Goal: Transaction & Acquisition: Purchase product/service

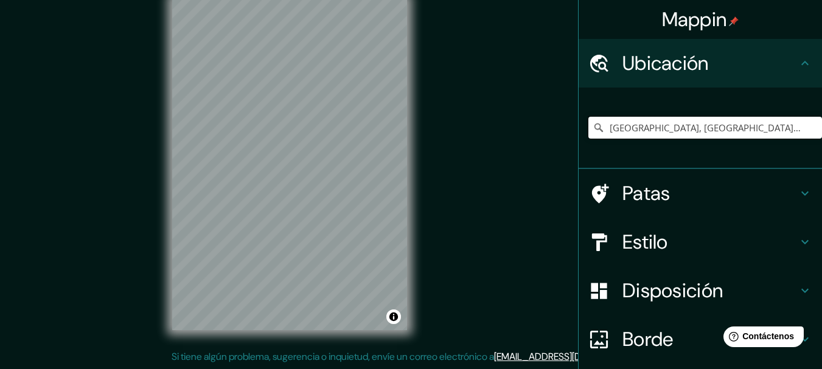
click at [741, 131] on input "[GEOGRAPHIC_DATA], [GEOGRAPHIC_DATA][PERSON_NAME], [GEOGRAPHIC_DATA]" at bounding box center [705, 128] width 234 height 22
drag, startPoint x: 758, startPoint y: 129, endPoint x: 483, endPoint y: 114, distance: 275.5
click at [484, 114] on div "Mappin Ubicación [PERSON_NAME], [GEOGRAPHIC_DATA][PERSON_NAME], [GEOGRAPHIC_DAT…" at bounding box center [411, 174] width 822 height 391
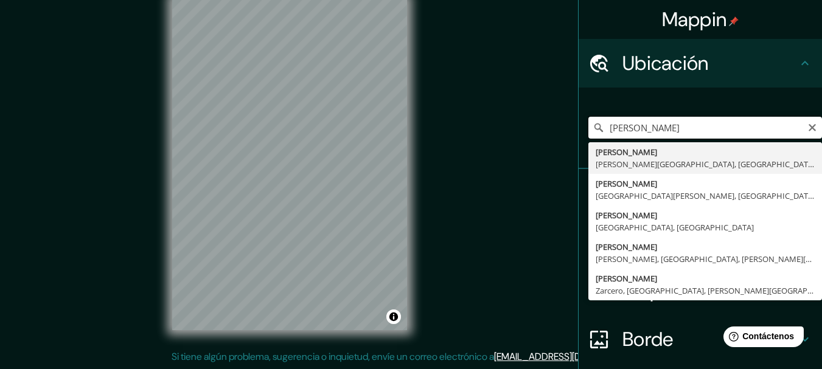
type input "[GEOGRAPHIC_DATA], [GEOGRAPHIC_DATA][PERSON_NAME], [GEOGRAPHIC_DATA]"
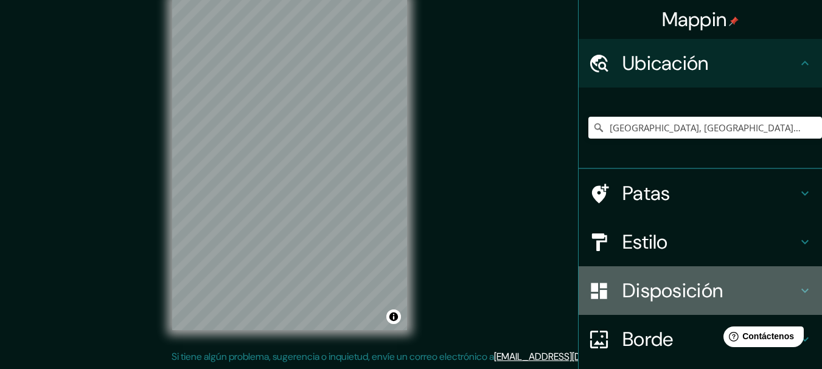
click at [655, 287] on font "Disposición" at bounding box center [672, 291] width 100 height 26
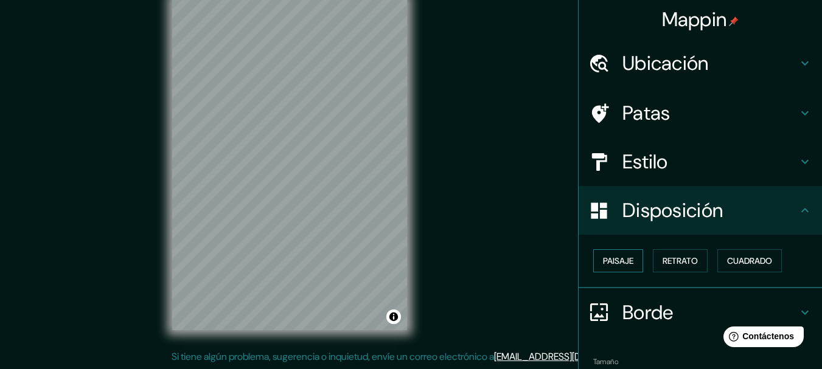
click at [617, 259] on font "Paisaje" at bounding box center [618, 261] width 30 height 11
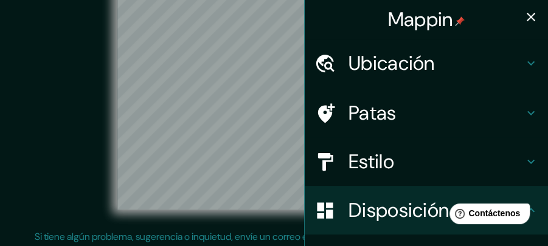
scroll to position [33, 0]
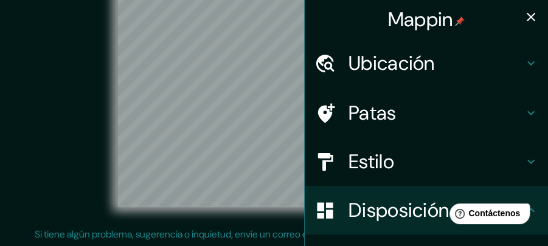
click at [78, 141] on div "© Mapbox © OpenStreetMap Mejora este mapa" at bounding box center [273, 97] width 493 height 222
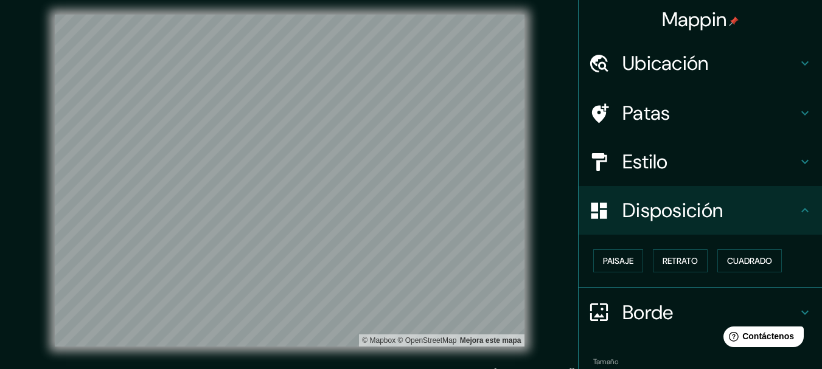
scroll to position [0, 0]
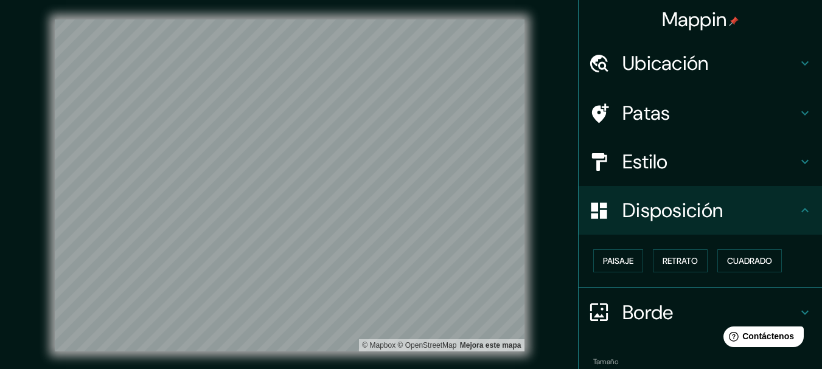
click at [533, 304] on div "© Mapbox © OpenStreetMap Mejora este mapa" at bounding box center [290, 185] width 740 height 332
click at [543, 282] on div "© Mapbox © OpenStreetMap Mejora este mapa" at bounding box center [290, 185] width 740 height 332
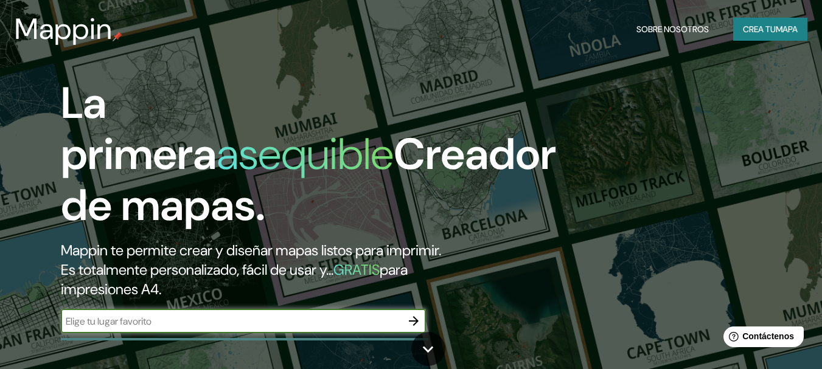
click at [415, 321] on icon "button" at bounding box center [414, 321] width 10 height 10
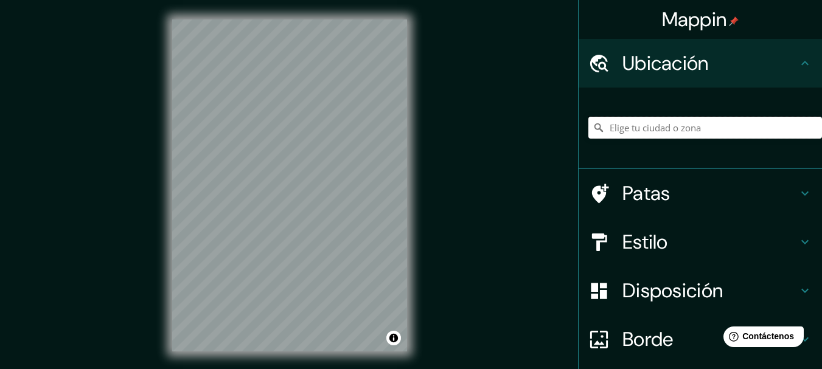
click at [713, 131] on input "Elige tu ciudad o zona" at bounding box center [705, 128] width 234 height 22
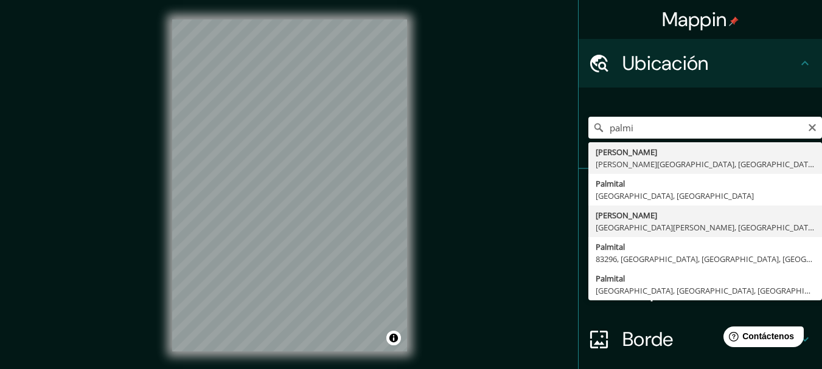
type input "[GEOGRAPHIC_DATA], [GEOGRAPHIC_DATA][PERSON_NAME], [GEOGRAPHIC_DATA]"
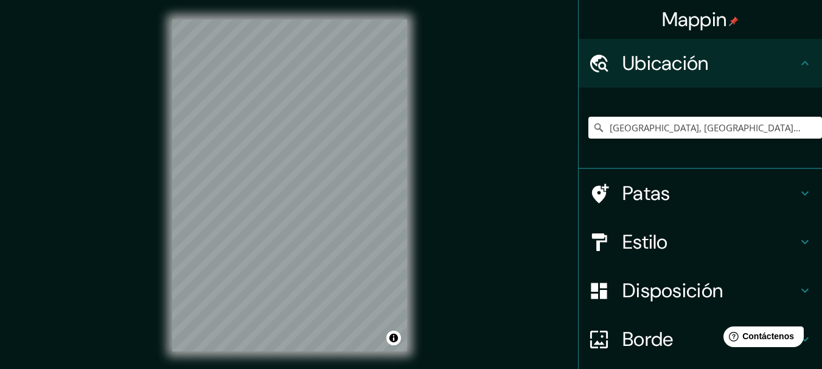
click at [664, 285] on font "Disposición" at bounding box center [672, 291] width 100 height 26
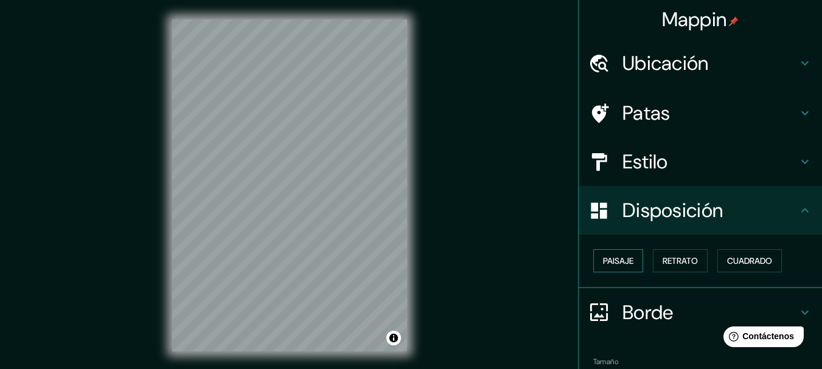
click at [618, 260] on font "Paisaje" at bounding box center [618, 261] width 30 height 11
